Goal: Navigation & Orientation: Find specific page/section

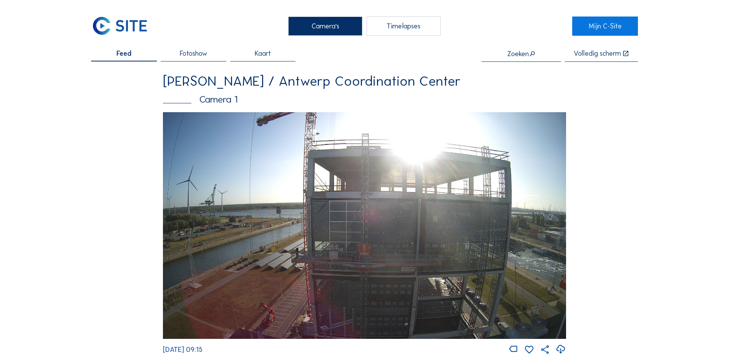
click at [389, 196] on img at bounding box center [364, 225] width 403 height 227
